Goal: Find specific page/section: Find specific page/section

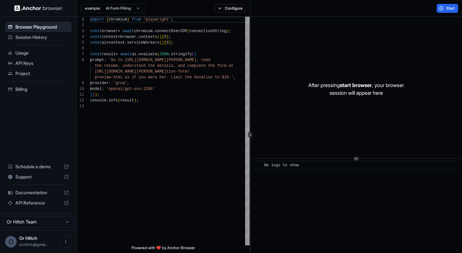
scroll to position [40, 0]
click at [31, 38] on span "Session History" at bounding box center [42, 37] width 54 height 6
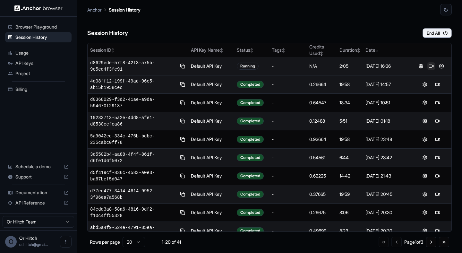
click at [431, 65] on button at bounding box center [432, 66] width 8 height 8
